Goal: Find specific page/section: Find specific page/section

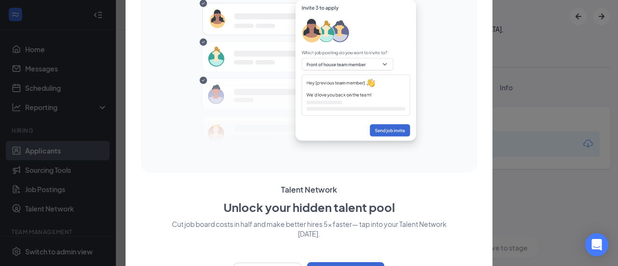
click at [77, 188] on div at bounding box center [309, 133] width 618 height 266
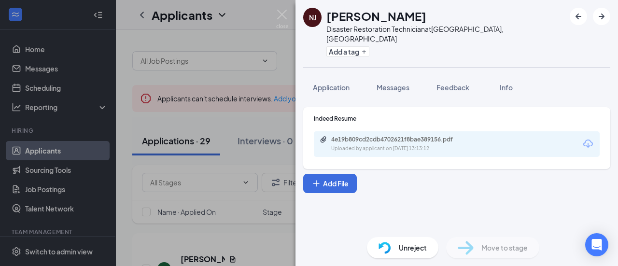
click at [64, 186] on div "NJ [PERSON_NAME] Disaster Restoration Technician at [GEOGRAPHIC_DATA], [GEOGRAP…" at bounding box center [309, 133] width 618 height 266
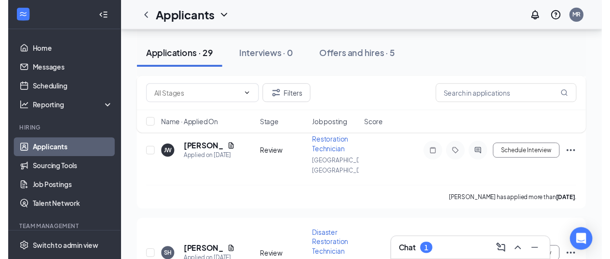
scroll to position [2412, 0]
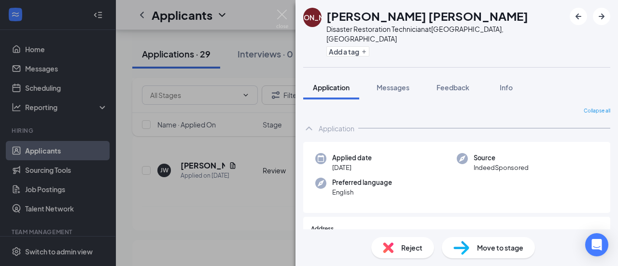
click at [229, 162] on div "[PERSON_NAME] Disaster Restoration Technician at [GEOGRAPHIC_DATA], [GEOGRAPHIC…" at bounding box center [309, 133] width 618 height 266
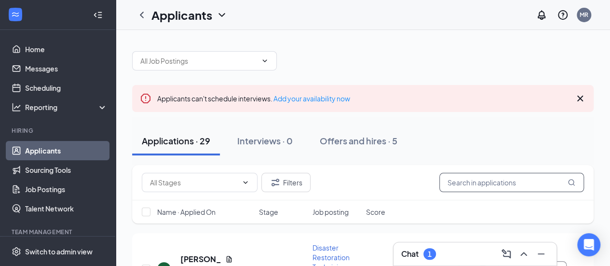
click at [489, 176] on input "text" at bounding box center [512, 182] width 145 height 19
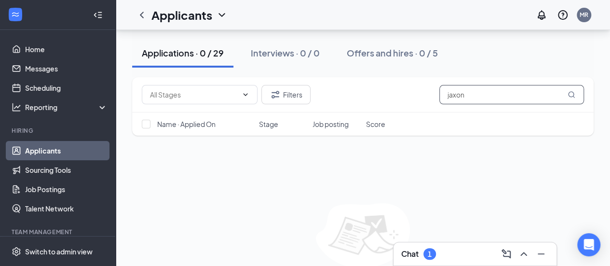
scroll to position [96, 0]
type input "jaxon"
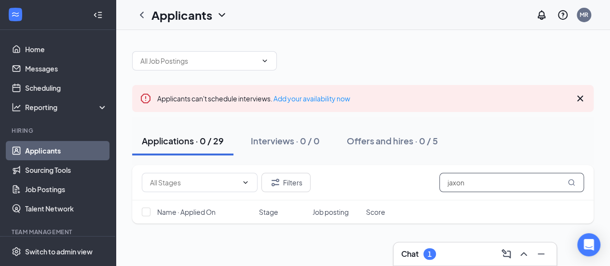
drag, startPoint x: 536, startPoint y: 186, endPoint x: 436, endPoint y: 184, distance: 99.4
click at [436, 184] on div "Filters jaxon" at bounding box center [363, 182] width 442 height 19
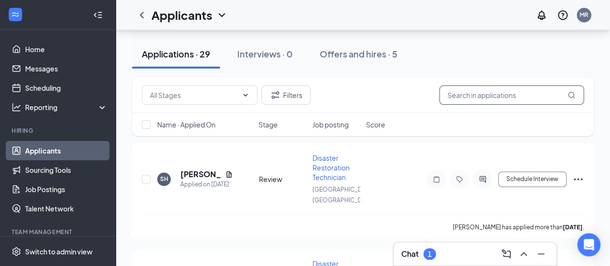
scroll to position [2461, 0]
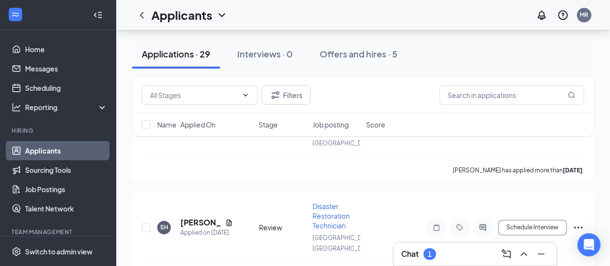
click at [199, 142] on div "Filters Name · Applied On Stage Job posting Score" at bounding box center [363, 112] width 462 height 68
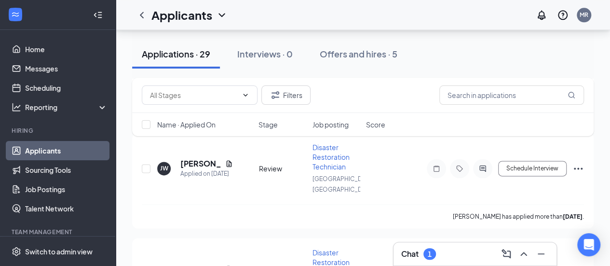
scroll to position [2412, 0]
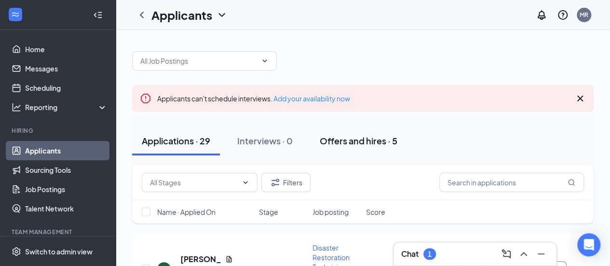
click at [367, 141] on div "Offers and hires · 5" at bounding box center [359, 141] width 78 height 12
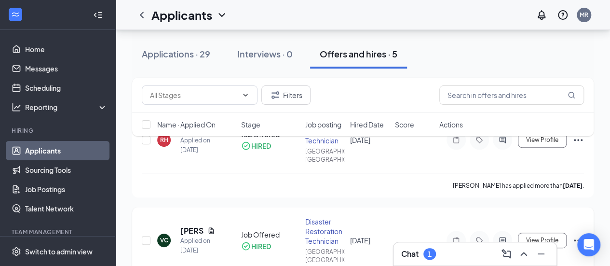
scroll to position [91, 0]
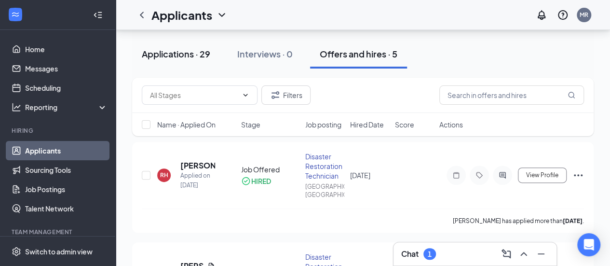
click at [178, 53] on div "Applications · 29" at bounding box center [176, 54] width 69 height 12
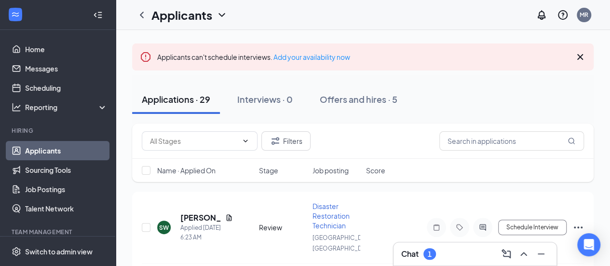
scroll to position [96, 0]
